Goal: Task Accomplishment & Management: Manage account settings

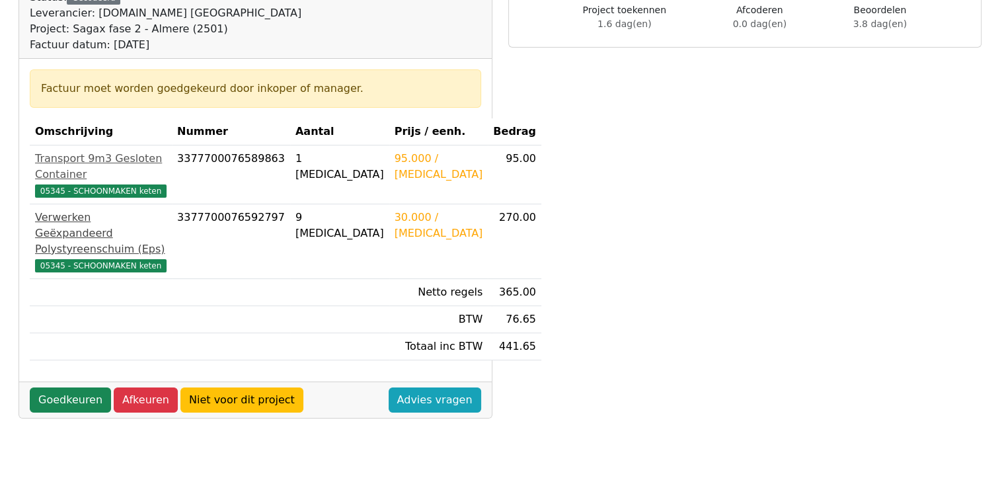
scroll to position [198, 0]
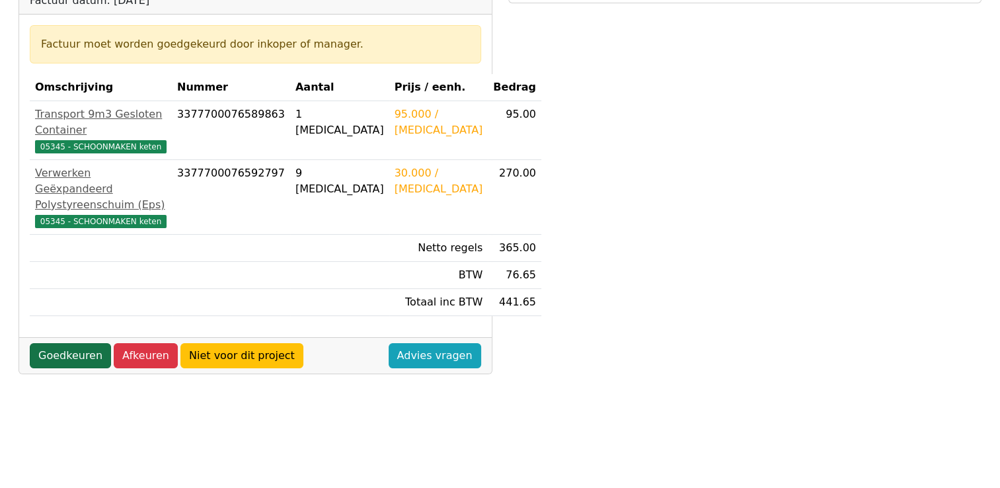
click at [57, 366] on link "Goedkeuren" at bounding box center [70, 355] width 81 height 25
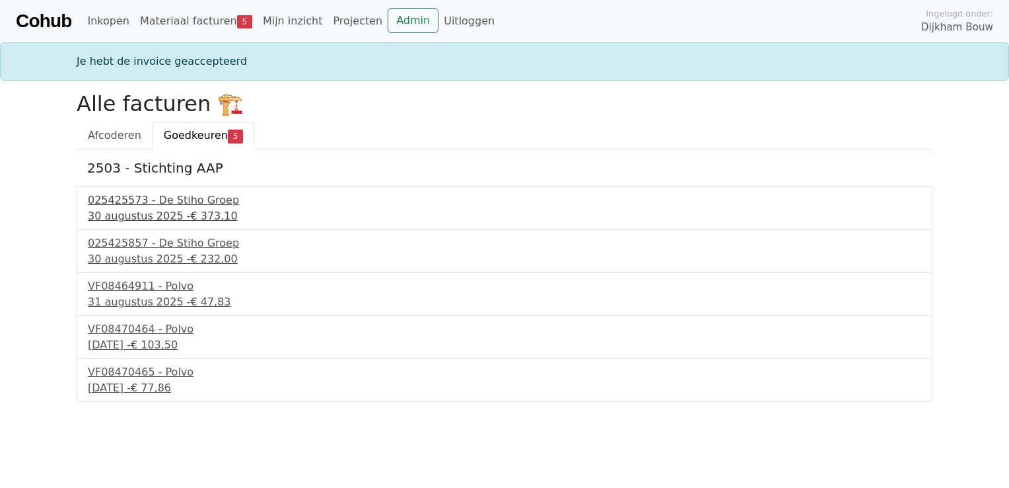
click at [190, 202] on div "025425573 - De Stiho Groep" at bounding box center [505, 200] width 834 height 16
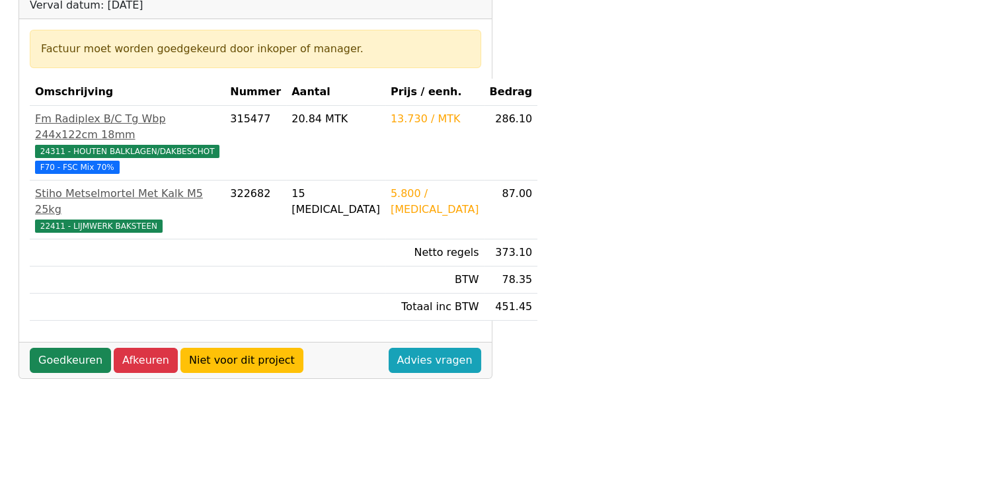
scroll to position [264, 0]
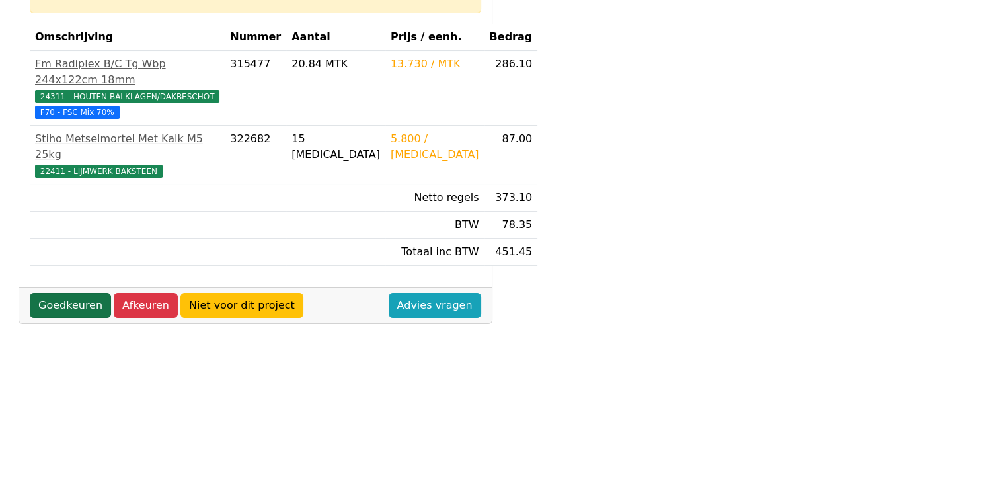
click at [77, 318] on link "Goedkeuren" at bounding box center [70, 305] width 81 height 25
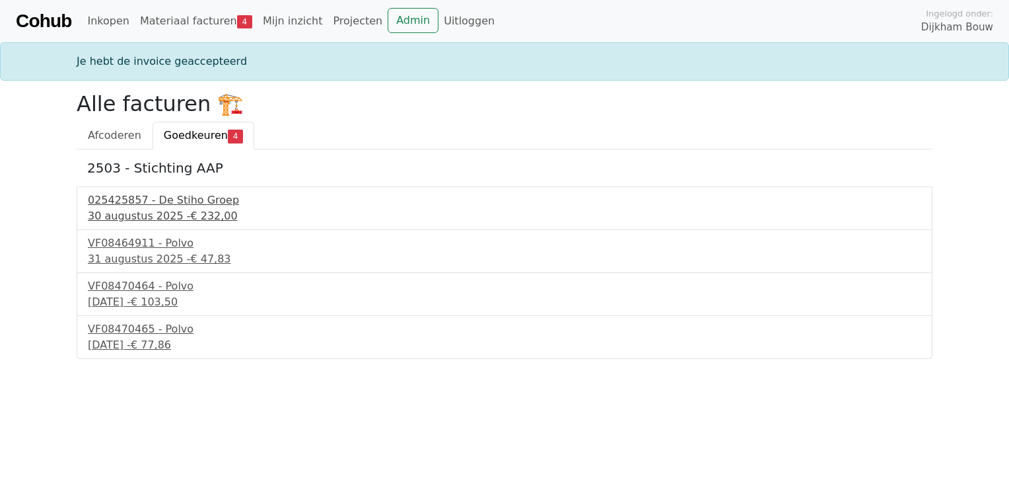
click at [159, 202] on div "025425857 - De Stiho Groep" at bounding box center [505, 200] width 834 height 16
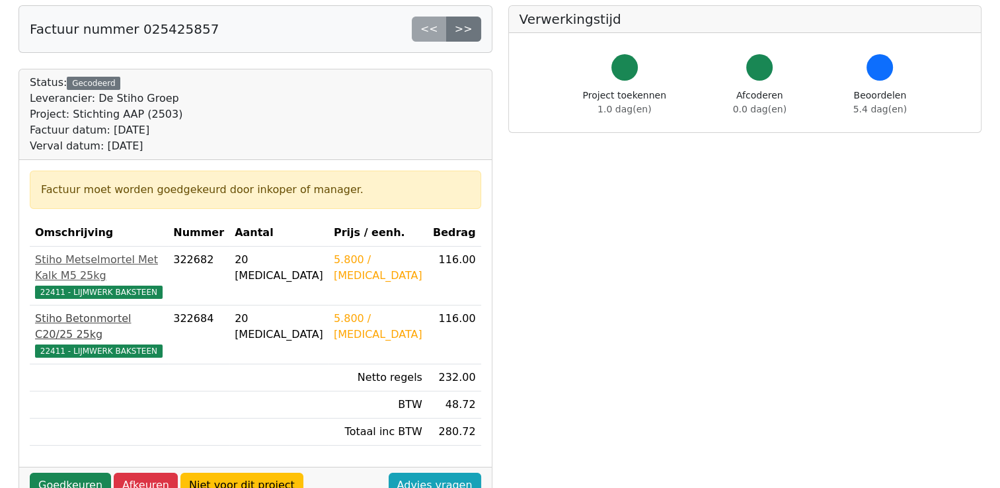
scroll to position [198, 0]
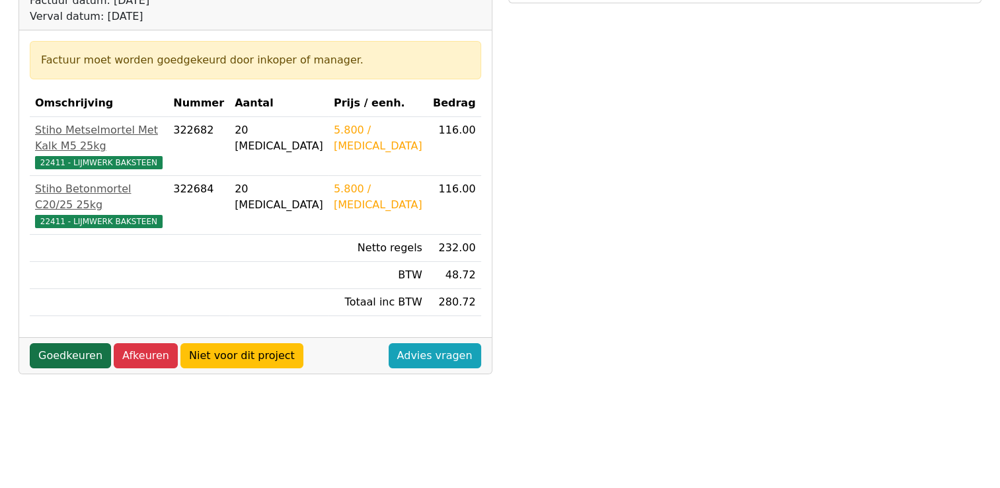
click at [77, 343] on link "Goedkeuren" at bounding box center [70, 355] width 81 height 25
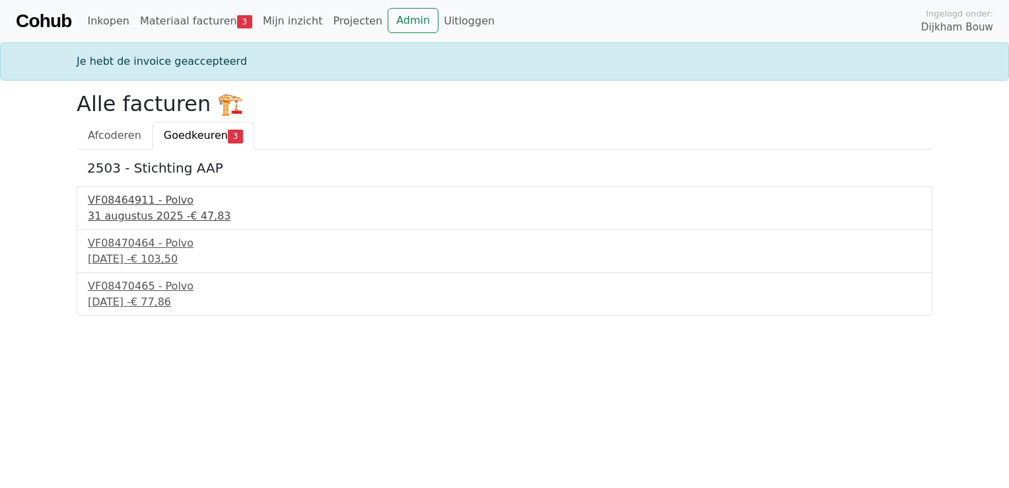
click at [157, 199] on div "VF08464911 - Polvo" at bounding box center [505, 200] width 834 height 16
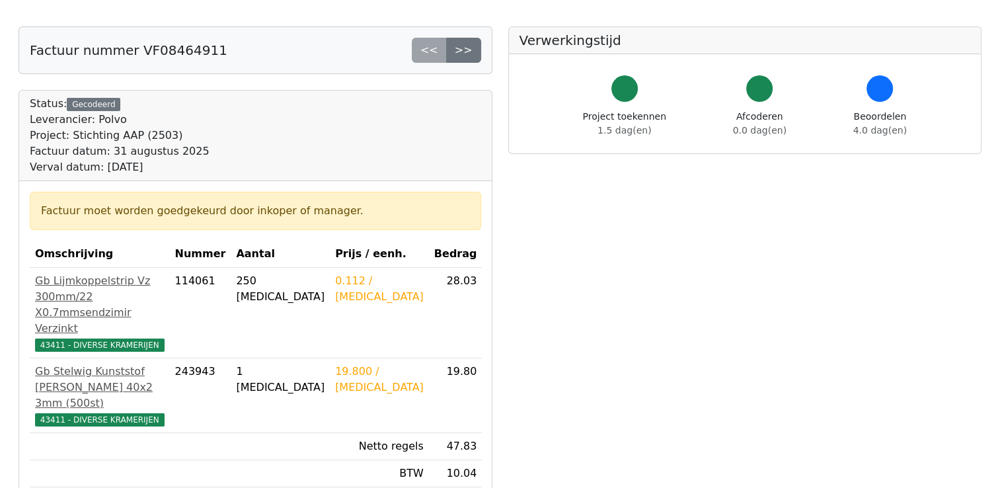
scroll to position [198, 0]
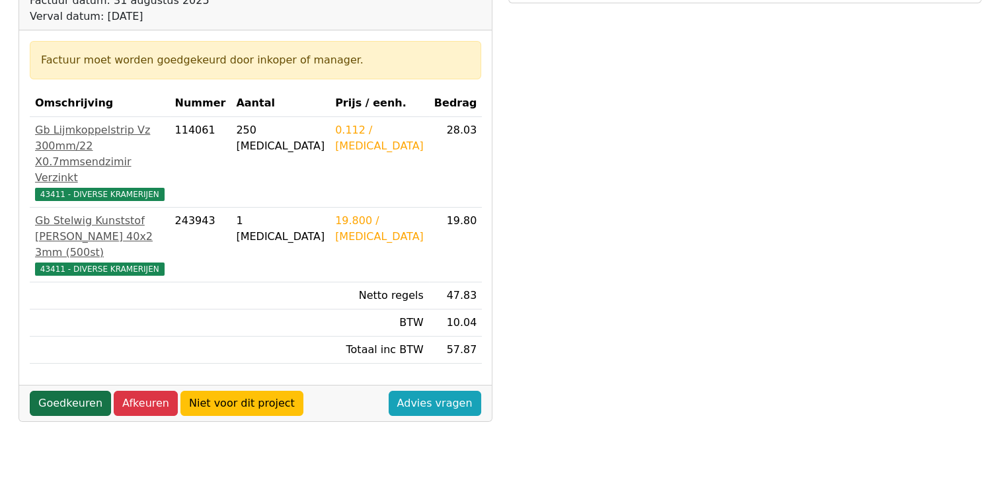
click at [79, 390] on link "Goedkeuren" at bounding box center [70, 402] width 81 height 25
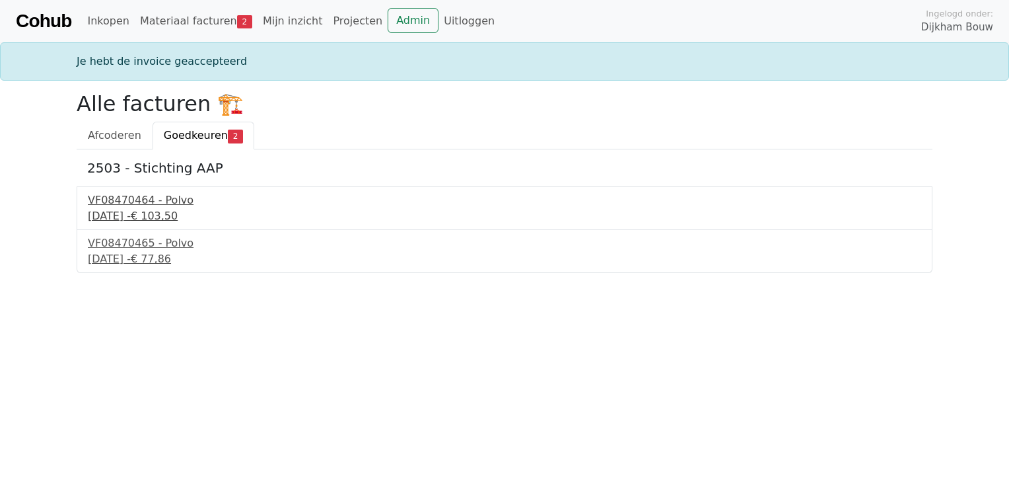
click at [160, 200] on div "VF08470464 - Polvo" at bounding box center [505, 200] width 834 height 16
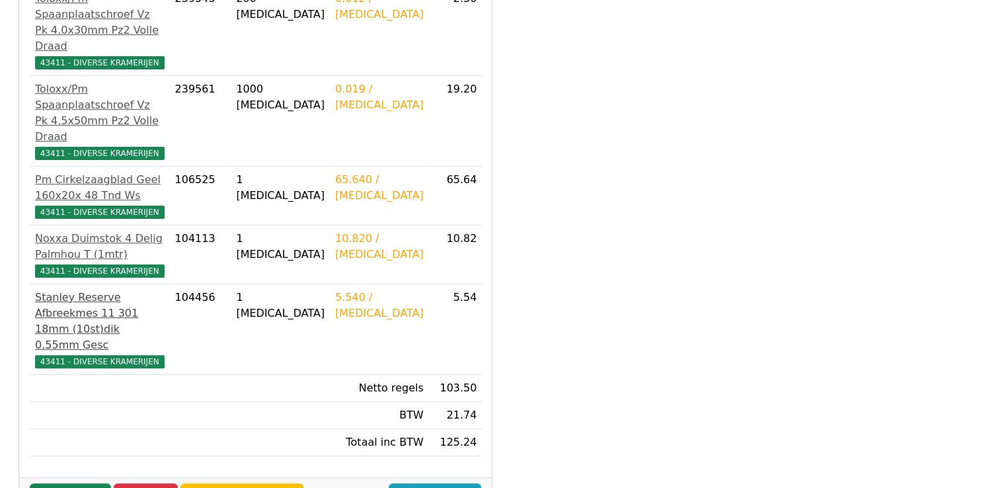
scroll to position [330, 0]
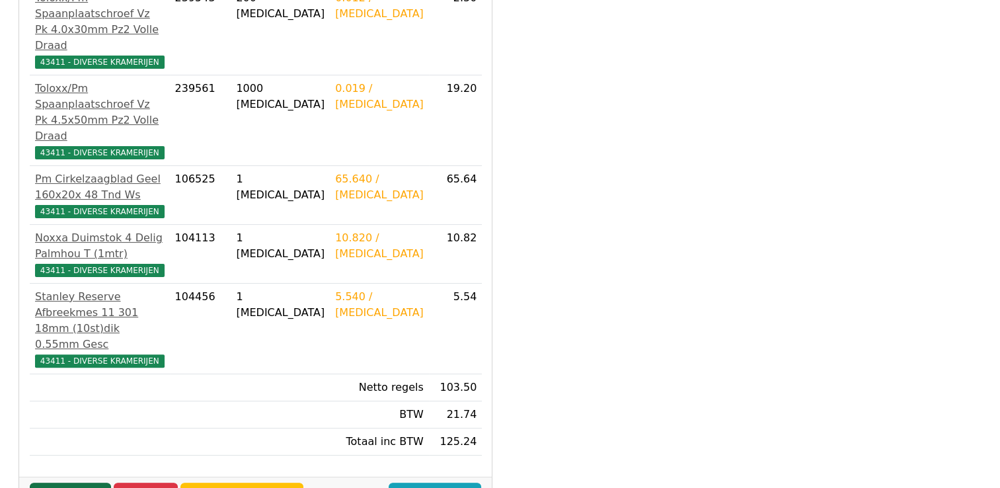
click at [69, 482] on link "Goedkeuren" at bounding box center [70, 494] width 81 height 25
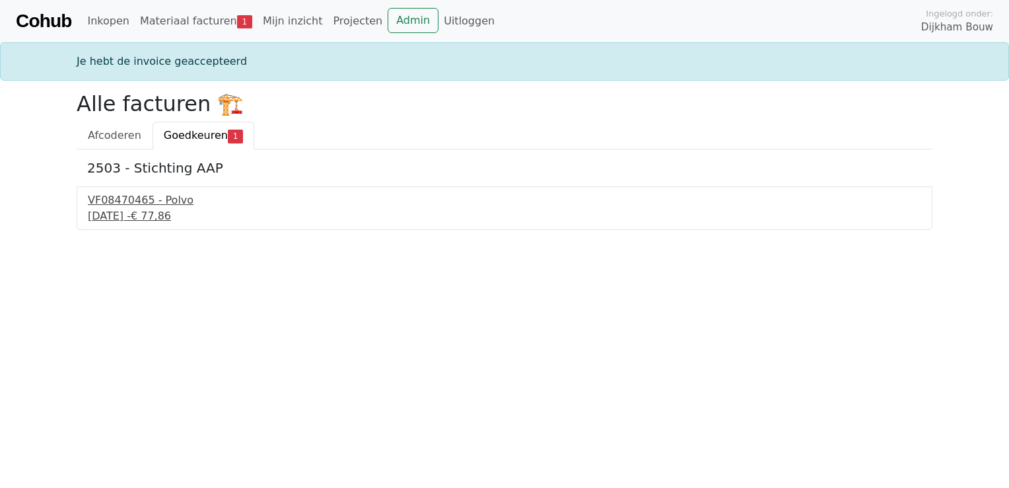
click at [116, 197] on div "VF08470465 - Polvo" at bounding box center [505, 200] width 834 height 16
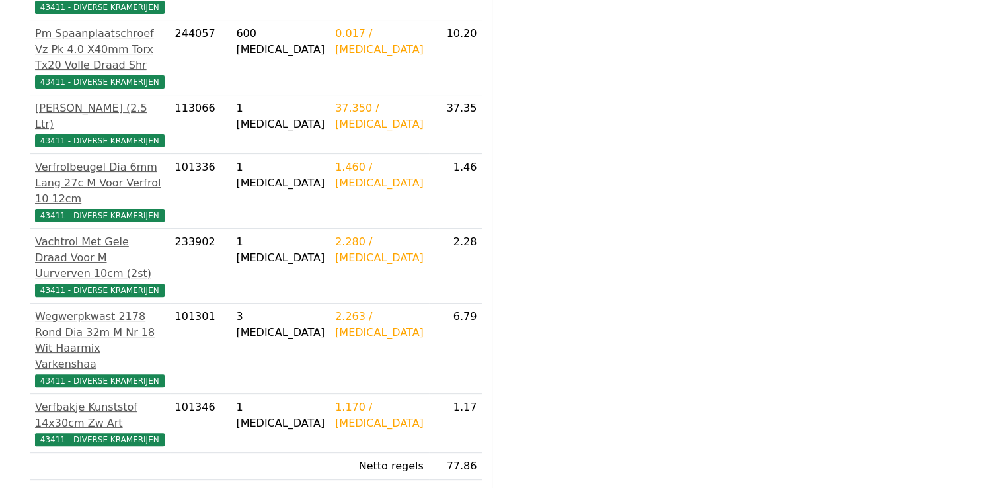
scroll to position [462, 0]
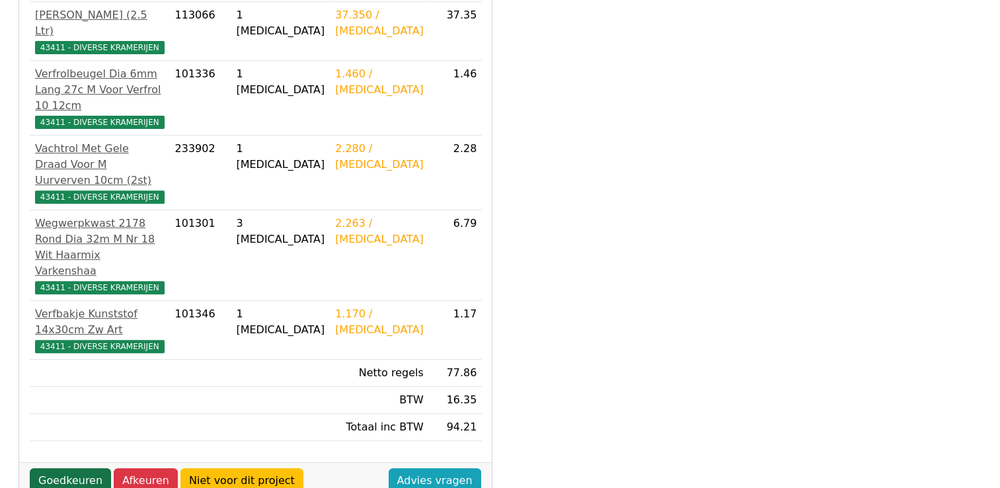
click at [61, 468] on link "Goedkeuren" at bounding box center [70, 480] width 81 height 25
